Goal: Task Accomplishment & Management: Manage account settings

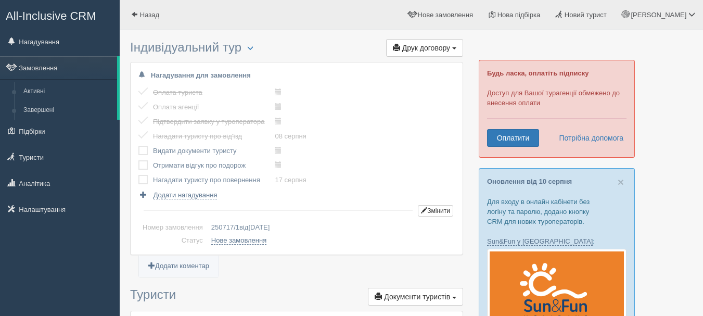
click at [52, 16] on span "All-Inclusive CRM" at bounding box center [51, 15] width 91 height 13
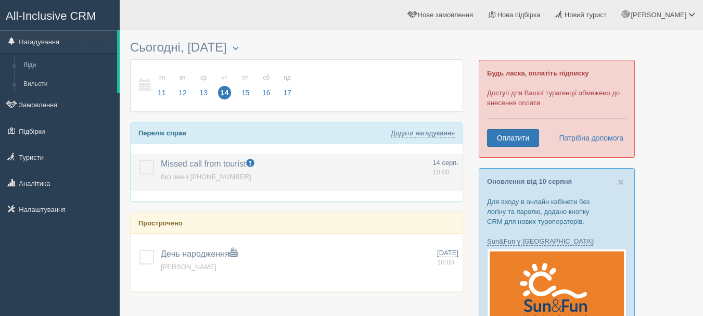
click at [139, 160] on label at bounding box center [139, 160] width 0 height 0
click at [0, 0] on input "checkbox" at bounding box center [0, 0] width 0 height 0
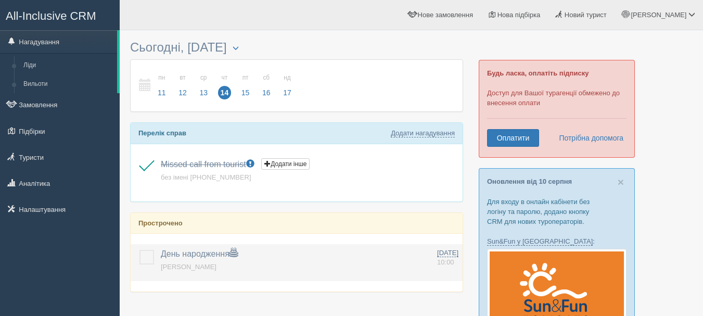
click at [139, 250] on label at bounding box center [139, 250] width 0 height 0
click at [0, 0] on input "checkbox" at bounding box center [0, 0] width 0 height 0
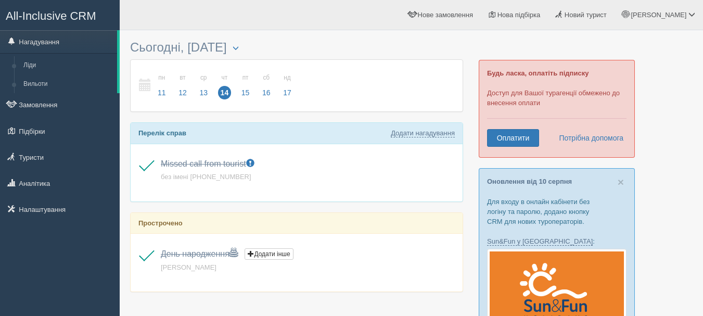
click at [52, 19] on span "All-Inclusive CRM" at bounding box center [51, 15] width 91 height 13
